Goal: Task Accomplishment & Management: Use online tool/utility

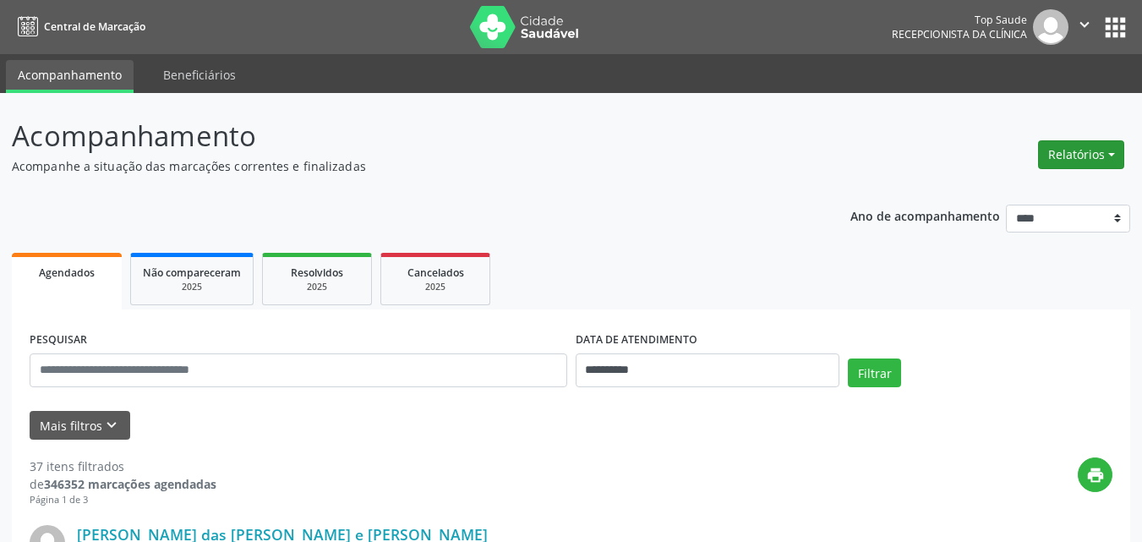
click at [1079, 154] on button "Relatórios" at bounding box center [1081, 154] width 86 height 29
click at [1016, 189] on link "Agendamentos" at bounding box center [1034, 191] width 182 height 24
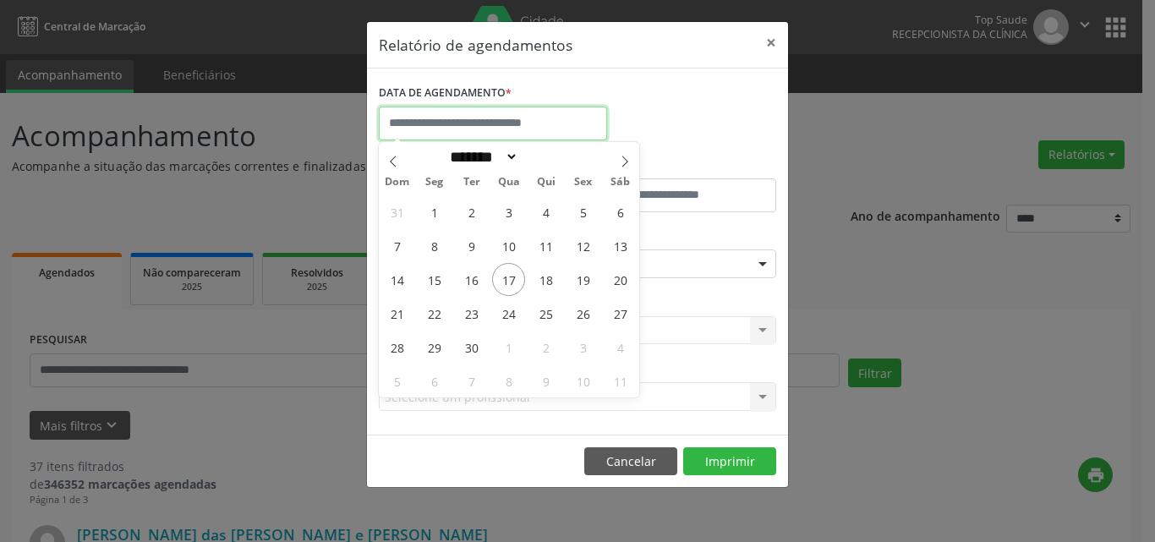
click at [446, 121] on input "text" at bounding box center [493, 124] width 228 height 34
click at [519, 276] on span "17" at bounding box center [508, 279] width 33 height 33
type input "**********"
click at [512, 274] on span "17" at bounding box center [508, 279] width 33 height 33
click at [512, 274] on div "Seleciona uma especialidade" at bounding box center [577, 263] width 397 height 29
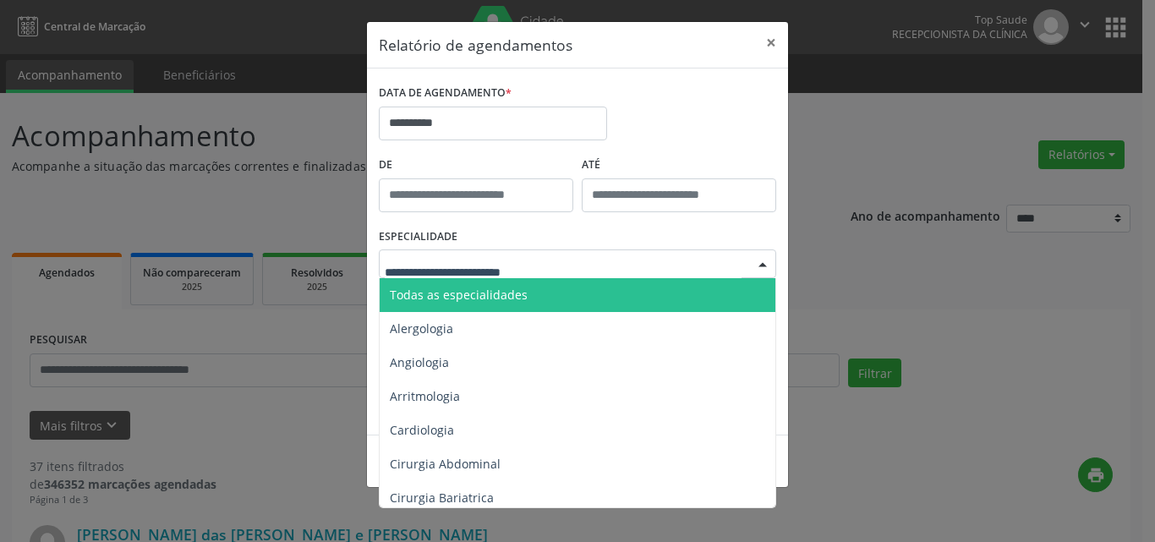
click at [434, 297] on span "Todas as especialidades" at bounding box center [459, 295] width 138 height 16
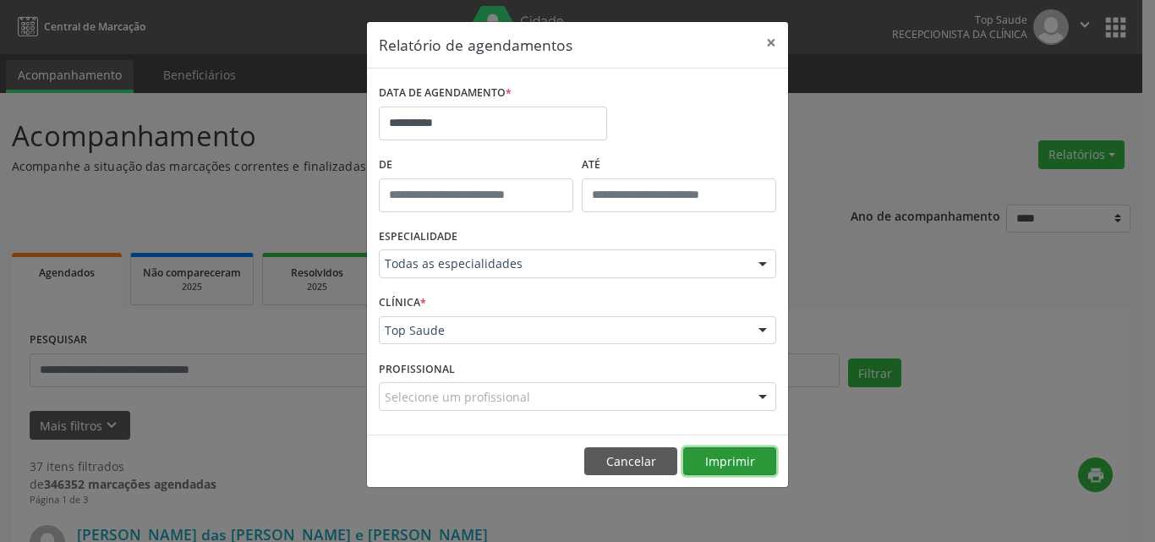
click at [741, 466] on button "Imprimir" at bounding box center [729, 461] width 93 height 29
